Goal: Entertainment & Leisure: Browse casually

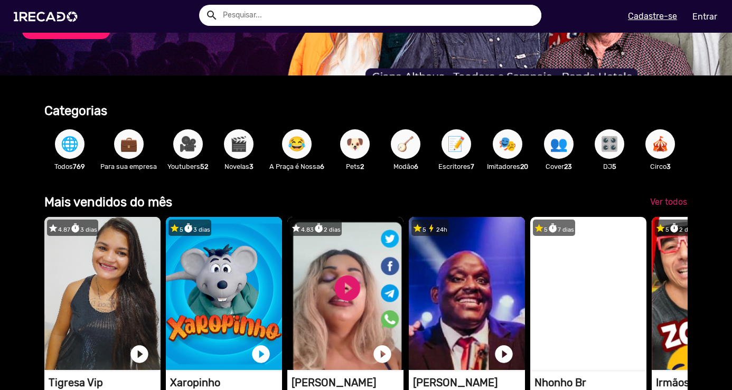
scroll to position [370, 0]
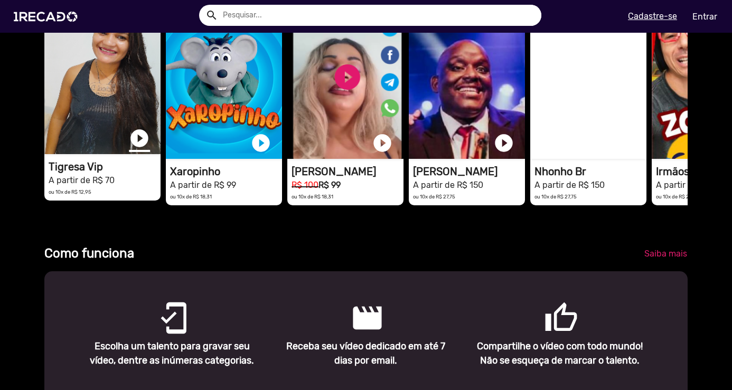
click at [138, 146] on link "play_circle_filled" at bounding box center [139, 138] width 21 height 21
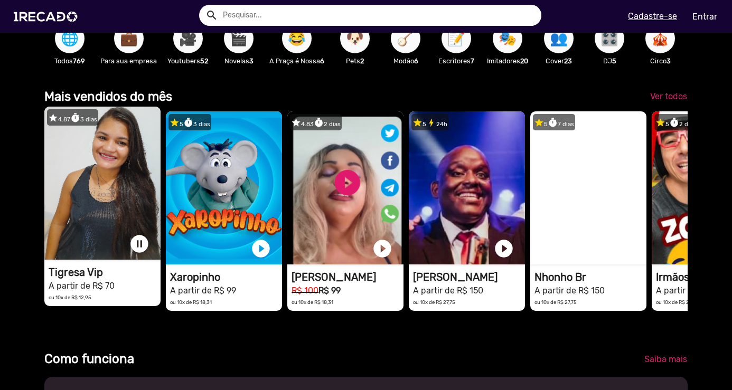
scroll to position [0, 724]
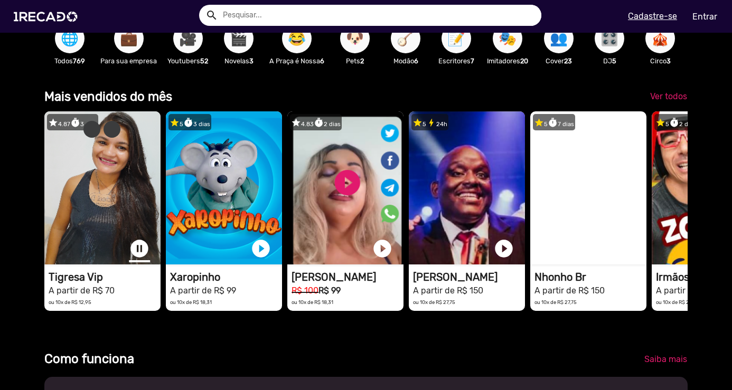
click at [140, 250] on link "pause_circle" at bounding box center [139, 248] width 21 height 21
click at [667, 101] on span "Ver todos" at bounding box center [668, 96] width 37 height 10
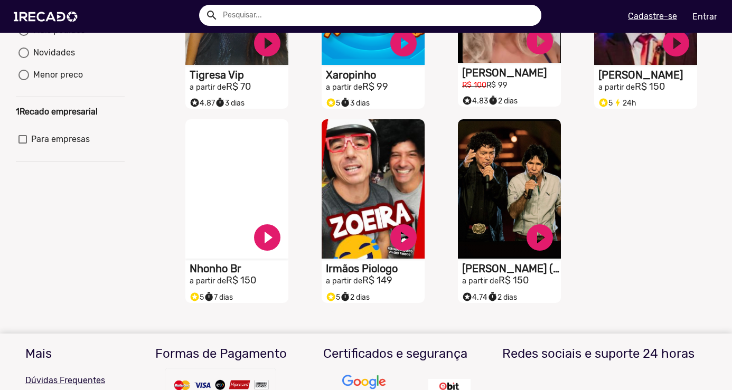
scroll to position [264, 0]
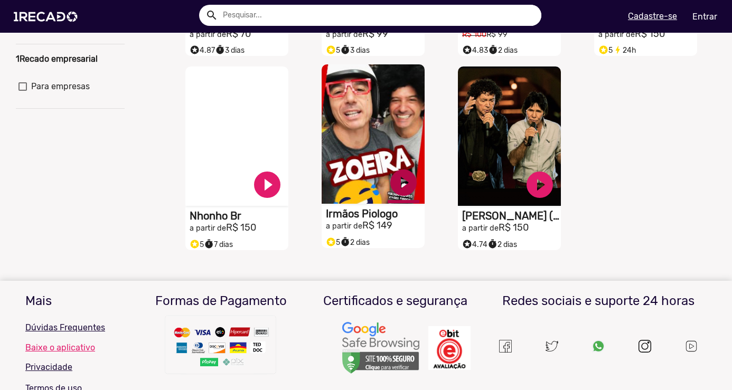
click at [397, 192] on link "play_circle_filled" at bounding box center [404, 183] width 32 height 32
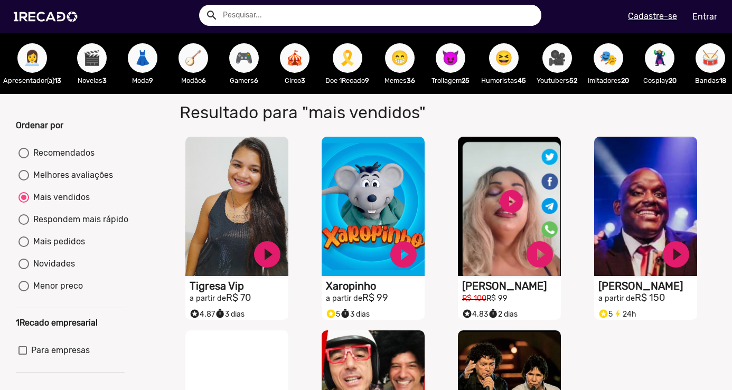
scroll to position [0, 1088]
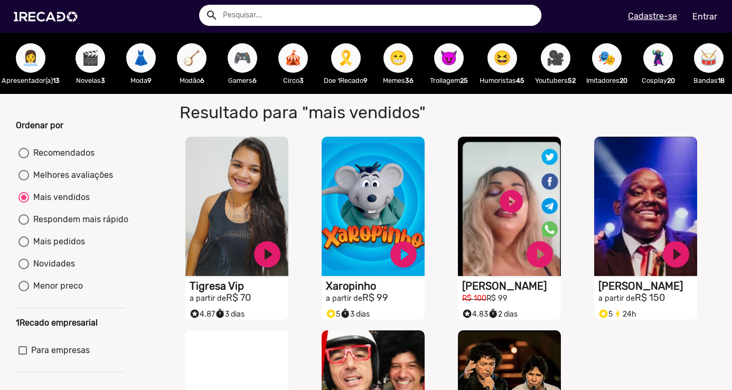
click at [563, 59] on span "🎥" at bounding box center [556, 58] width 18 height 30
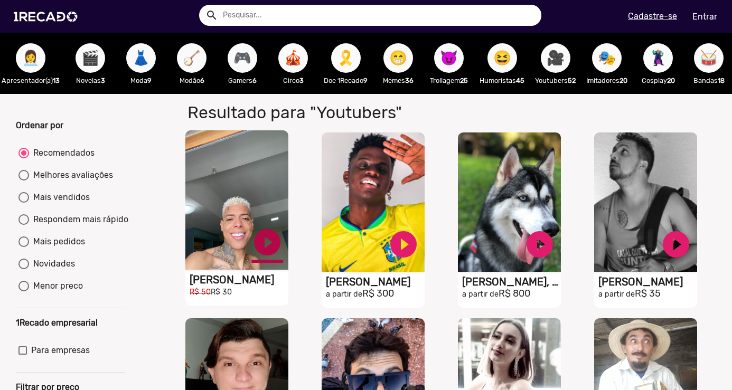
click at [259, 250] on link "play_circle_filled" at bounding box center [267, 243] width 32 height 32
click at [260, 250] on link "pause_circle" at bounding box center [267, 243] width 32 height 32
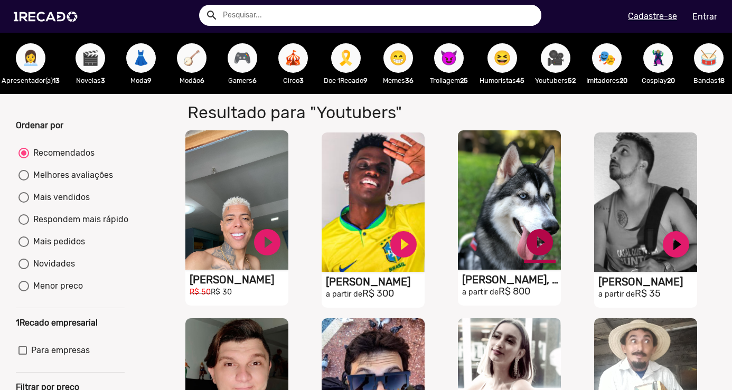
click at [538, 245] on link "play_circle_filled" at bounding box center [540, 243] width 32 height 32
click at [534, 246] on link "pause_circle" at bounding box center [540, 243] width 32 height 32
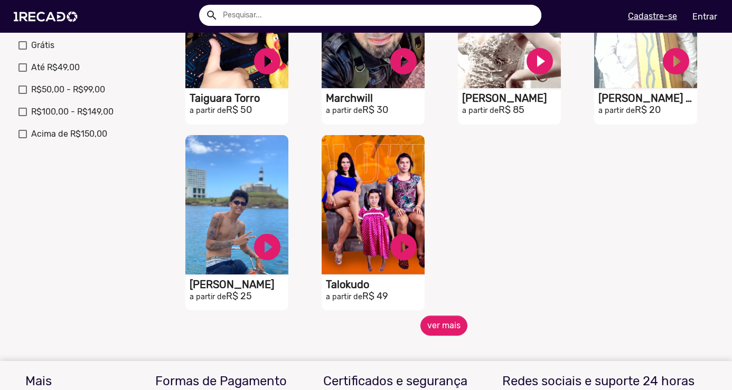
scroll to position [422, 0]
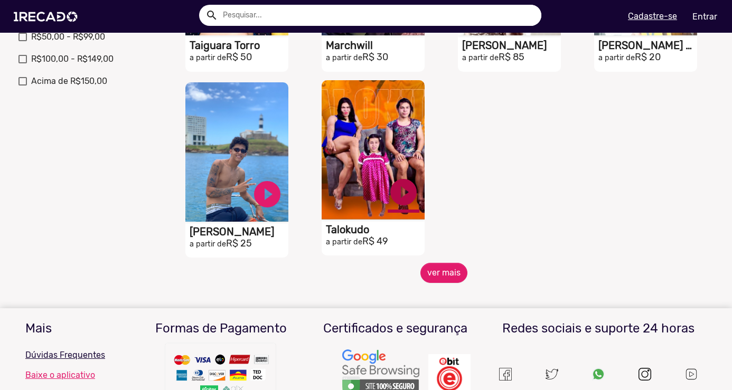
click at [398, 204] on link "play_circle_filled" at bounding box center [404, 192] width 32 height 32
click at [390, 199] on link "pause_circle" at bounding box center [404, 192] width 32 height 32
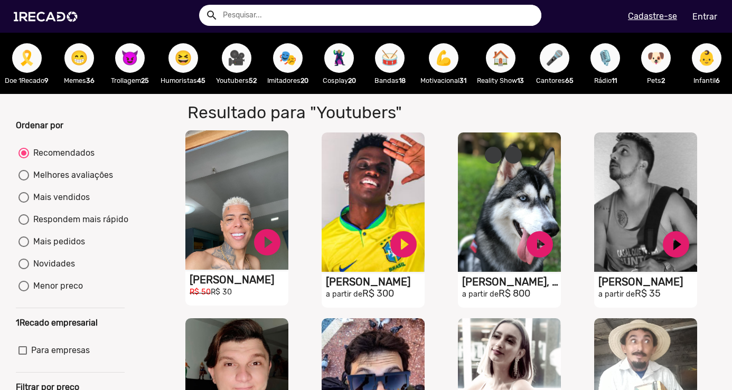
scroll to position [0, 1431]
click at [546, 59] on span "🎤" at bounding box center [555, 58] width 18 height 30
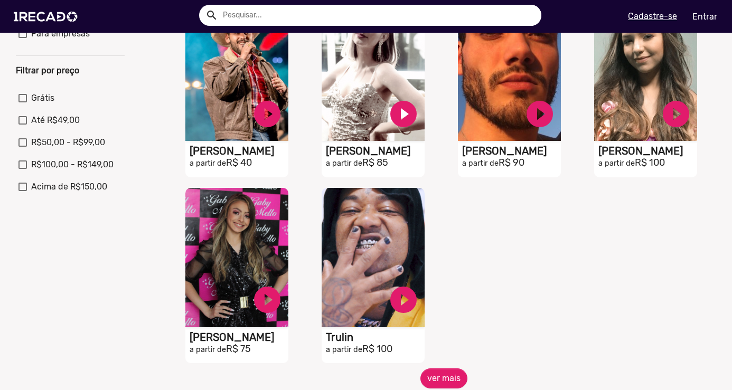
scroll to position [422, 0]
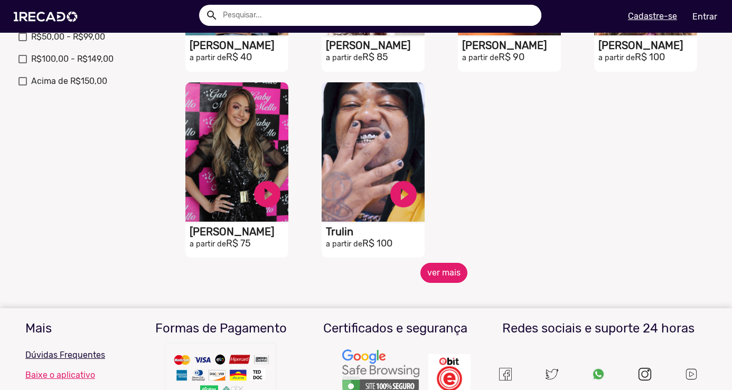
click at [430, 283] on button "ver mais" at bounding box center [443, 273] width 47 height 20
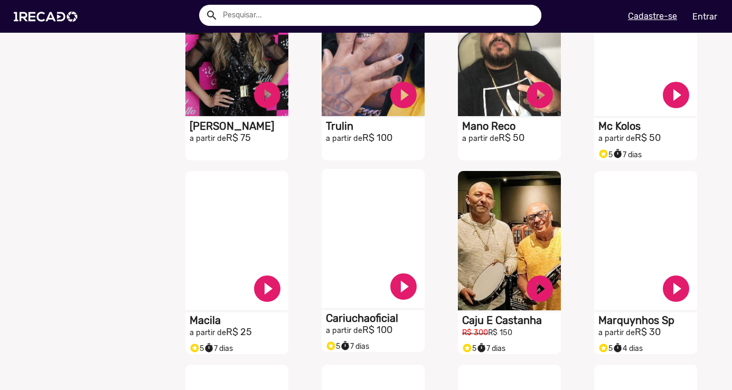
scroll to position [792, 0]
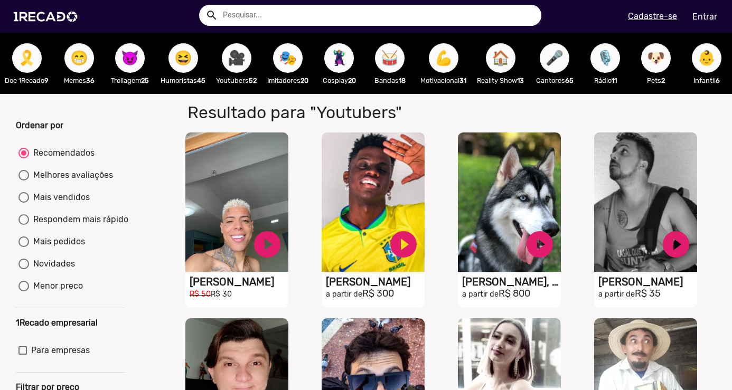
radio input "false"
radio input "true"
